Goal: Task Accomplishment & Management: Use online tool/utility

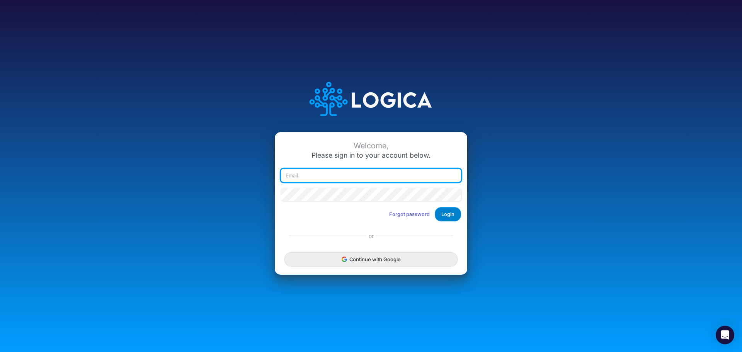
type input "[EMAIL_ADDRESS][DOMAIN_NAME]"
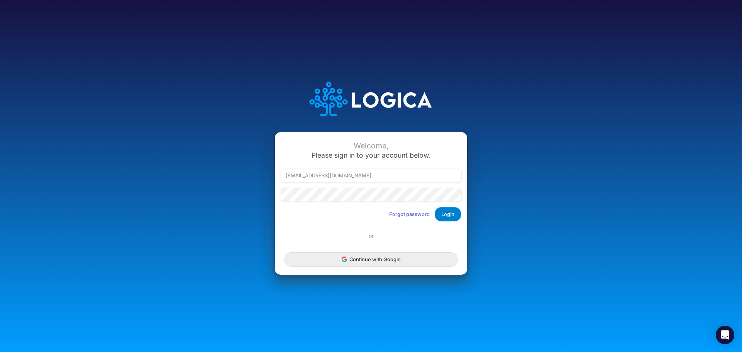
click at [448, 209] on button "Login" at bounding box center [448, 214] width 26 height 14
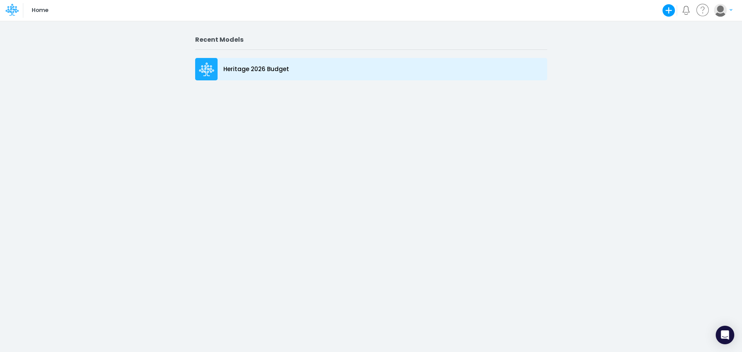
click at [271, 68] on p "Heritage 2026 Budget" at bounding box center [256, 69] width 66 height 9
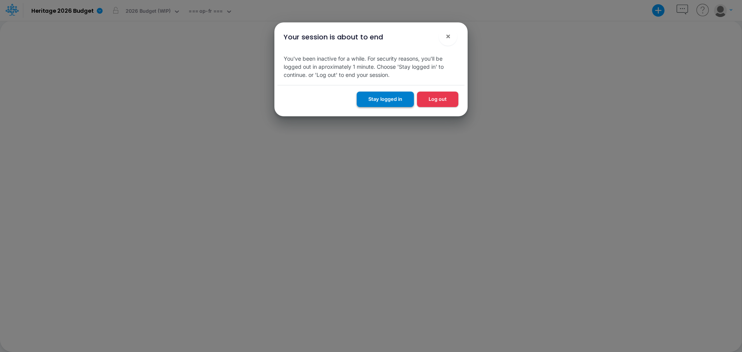
click at [390, 100] on button "Stay logged in" at bounding box center [385, 99] width 57 height 15
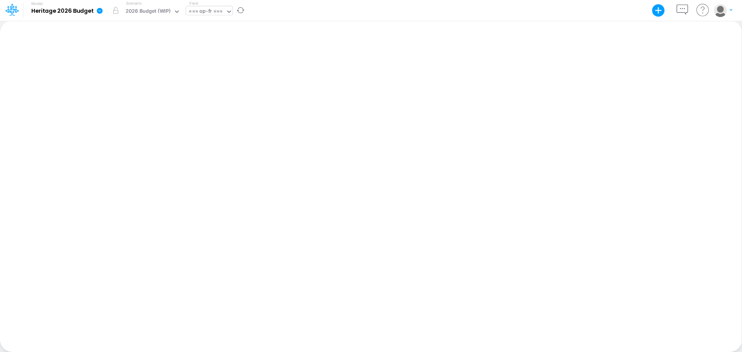
click at [229, 13] on icon at bounding box center [229, 11] width 7 height 7
